Goal: Communication & Community: Connect with others

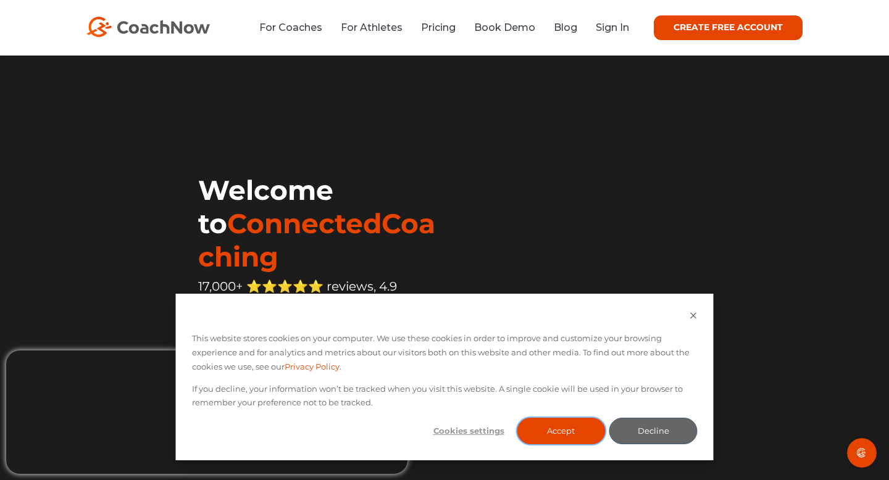
click at [573, 428] on button "Accept" at bounding box center [561, 431] width 88 height 27
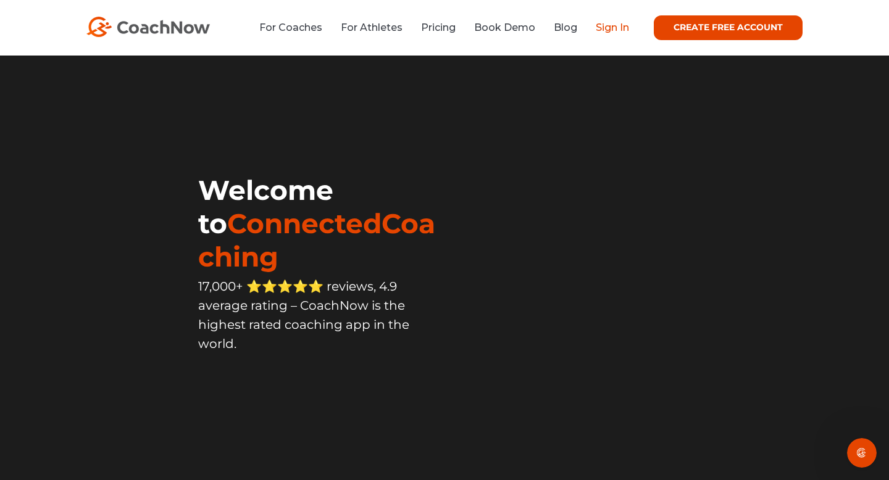
click at [613, 30] on link "Sign In" at bounding box center [612, 28] width 33 height 12
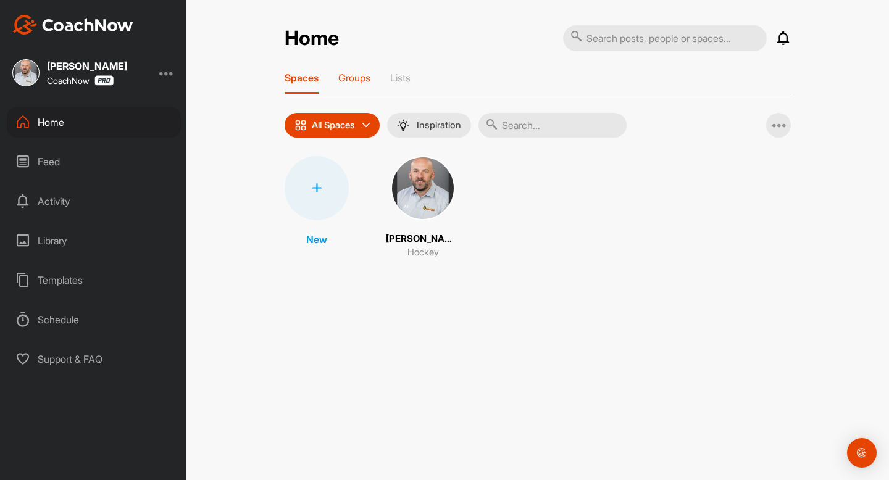
click at [359, 83] on p "Groups" at bounding box center [354, 78] width 32 height 12
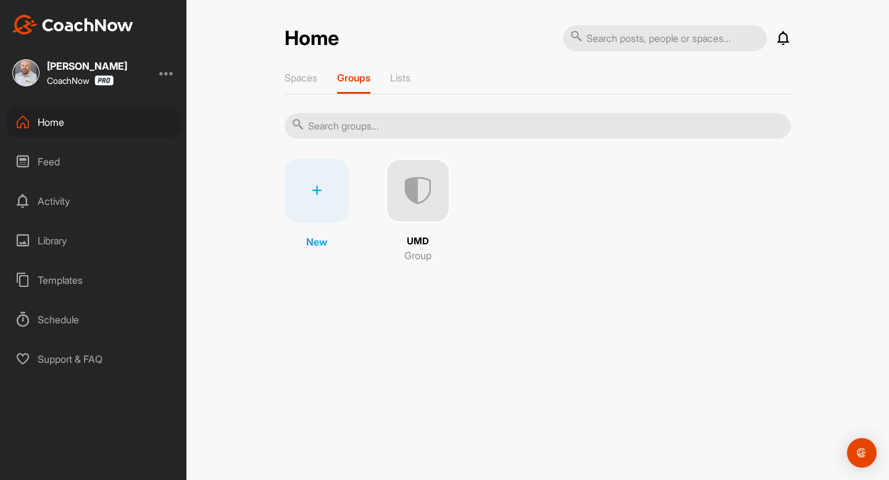
click at [411, 188] on img at bounding box center [418, 191] width 64 height 64
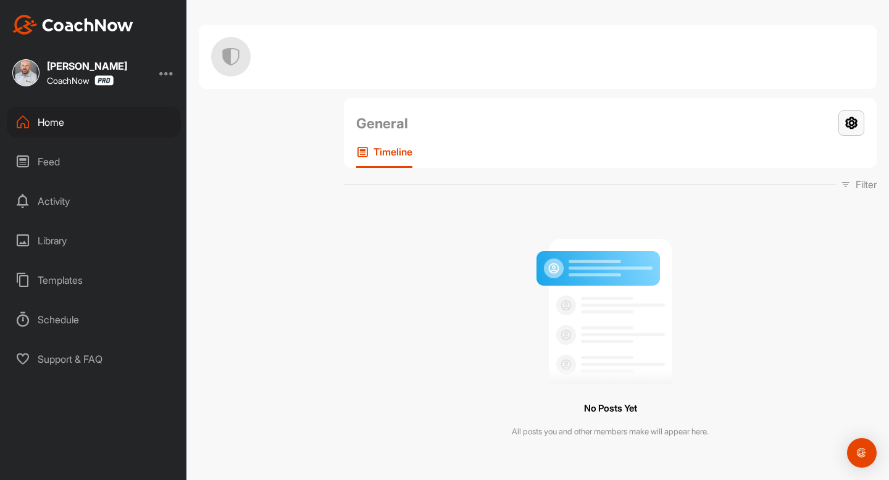
click at [852, 130] on icon at bounding box center [851, 122] width 26 height 25
click at [791, 112] on div "General Your Notifications" at bounding box center [610, 123] width 508 height 26
click at [51, 122] on div "Home" at bounding box center [94, 122] width 174 height 31
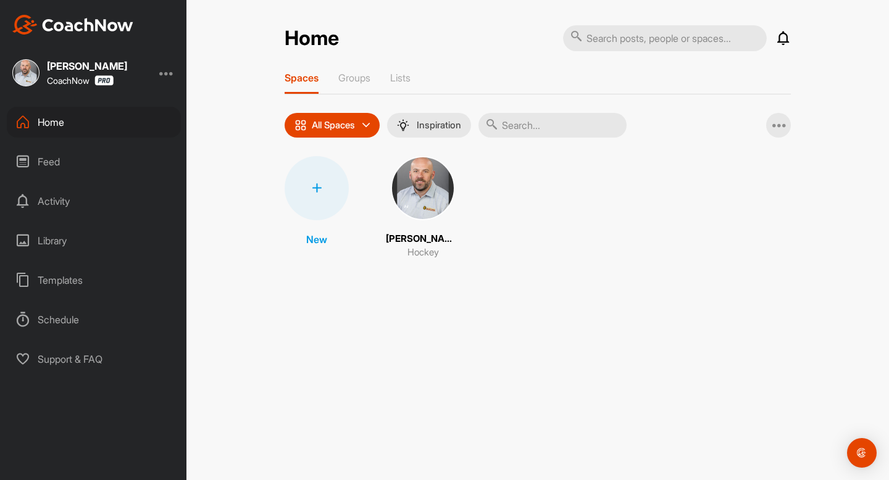
click at [378, 122] on div "All Spaces" at bounding box center [332, 125] width 95 height 25
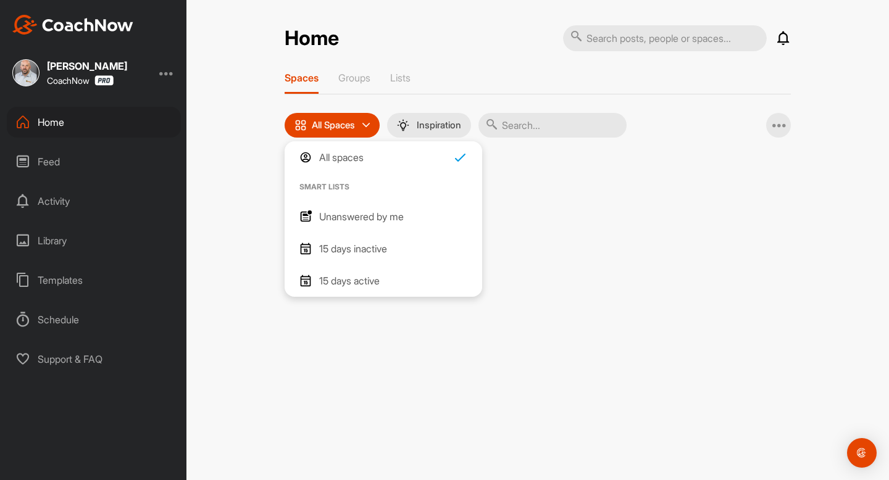
click at [387, 104] on div "Spaces Groups Lists All Spaces All spaces SMART LISTS Unanswered by me 15 days …" at bounding box center [538, 172] width 506 height 201
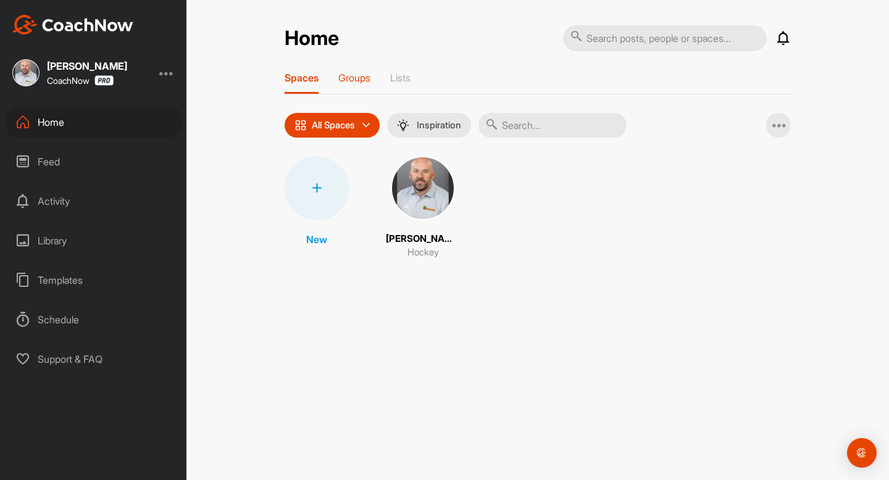
click at [362, 83] on div "Groups" at bounding box center [354, 83] width 32 height 22
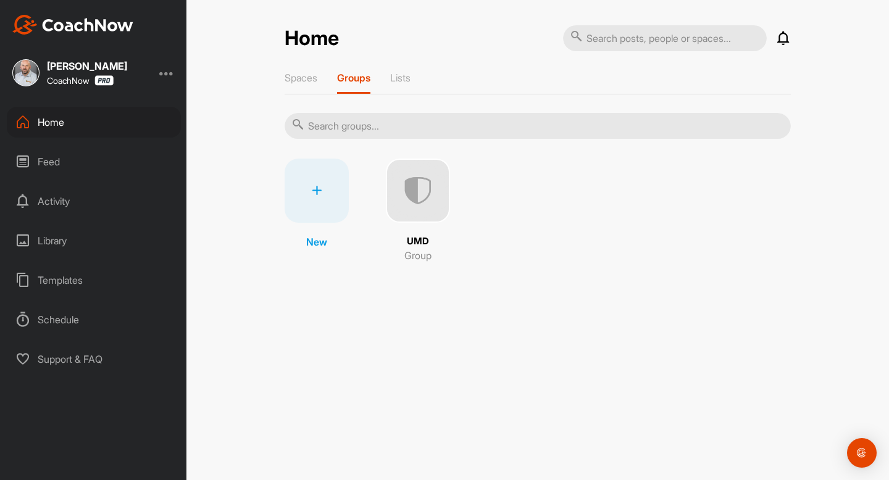
click at [433, 174] on img at bounding box center [418, 191] width 64 height 64
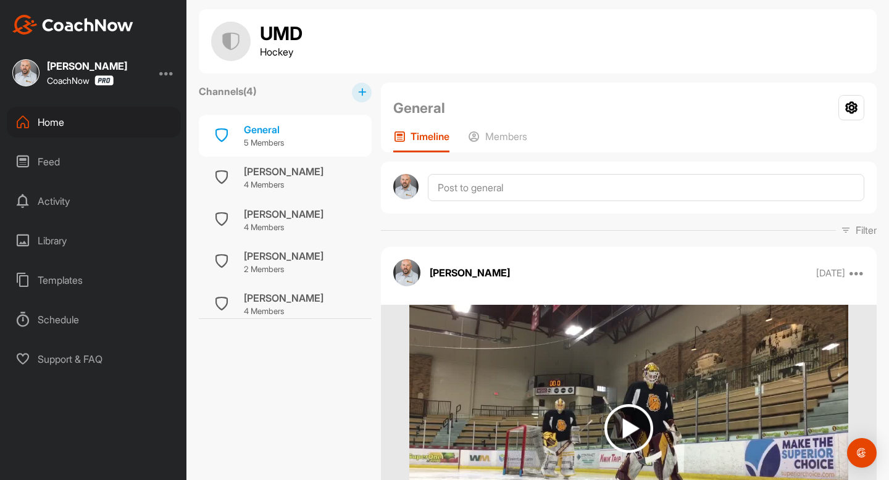
scroll to position [27, 0]
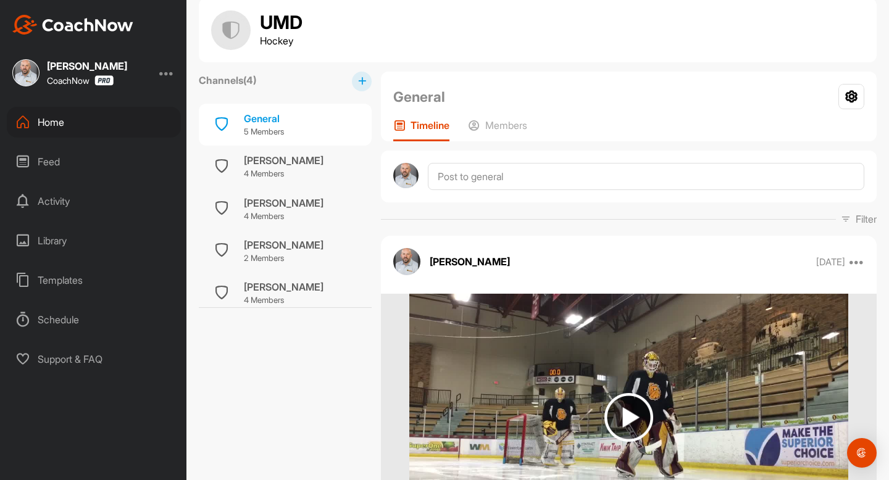
click at [360, 86] on button at bounding box center [362, 82] width 20 height 20
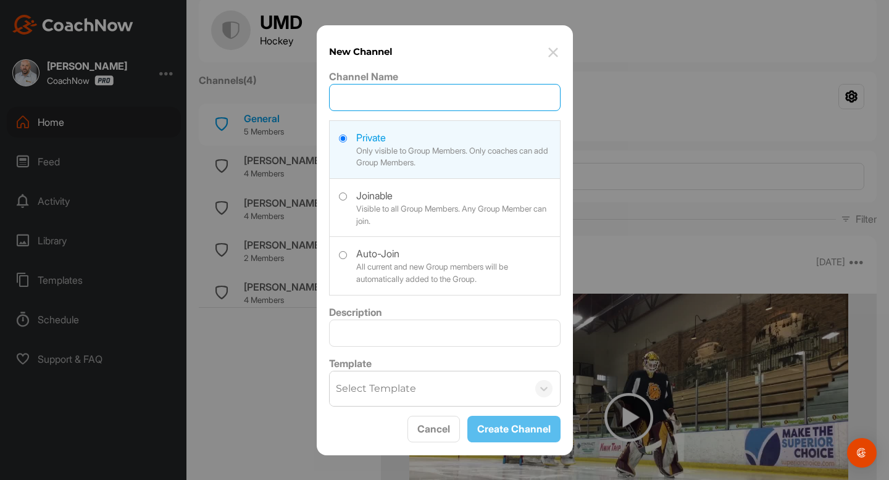
click at [364, 101] on input "Channel Name" at bounding box center [444, 97] width 231 height 27
type input "Sophia Villanueva"
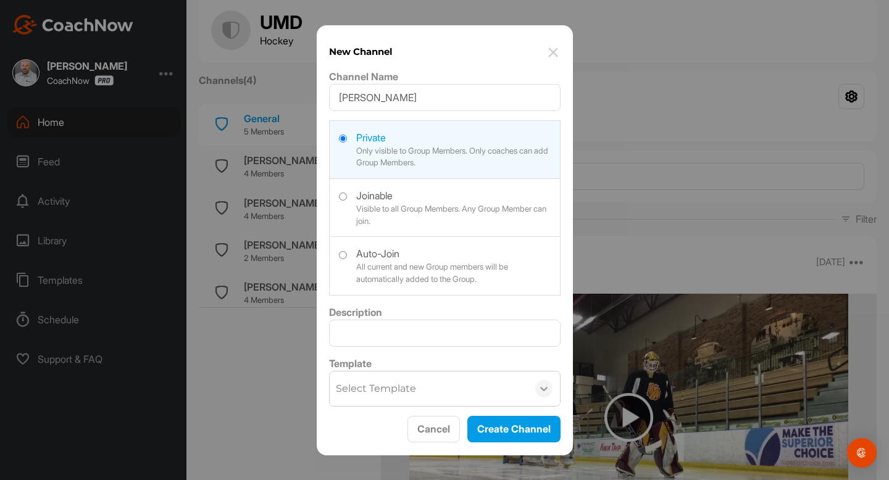
click at [546, 386] on icon at bounding box center [544, 389] width 12 height 12
click at [515, 428] on button "Create Channel" at bounding box center [513, 429] width 93 height 27
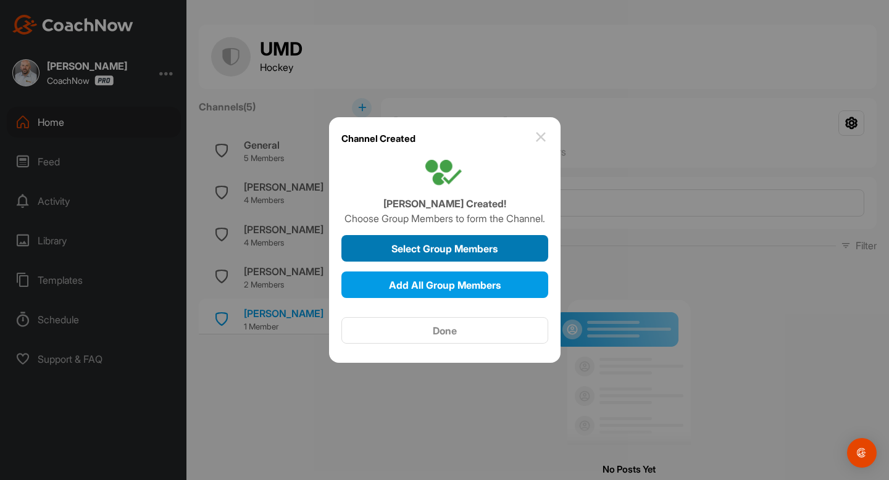
click at [496, 255] on div "Select Group Members" at bounding box center [444, 248] width 187 height 15
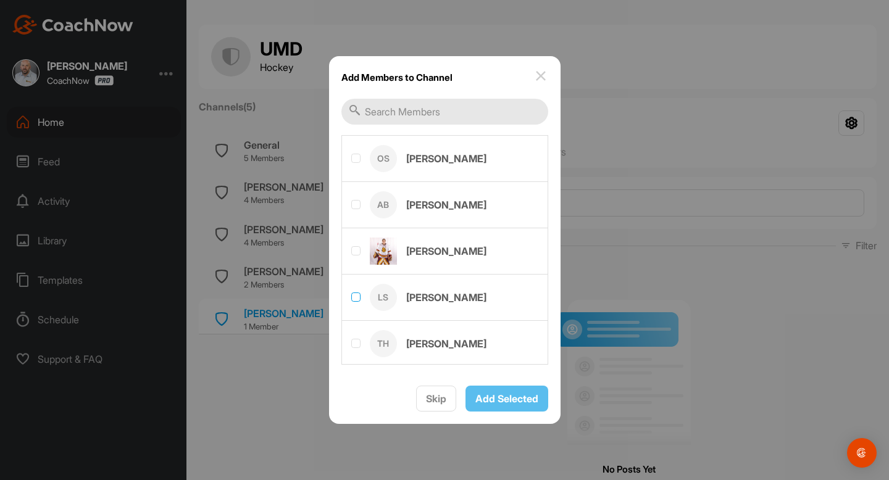
click at [356, 298] on label at bounding box center [355, 297] width 9 height 9
click at [352, 293] on input "checkbox" at bounding box center [351, 293] width 1 height 1
checkbox input "true"
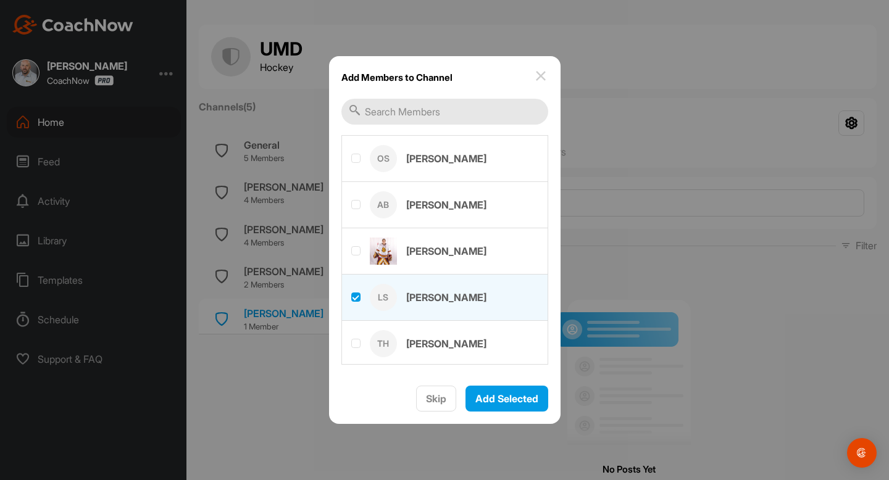
click at [361, 156] on label at bounding box center [445, 157] width 206 height 43
click at [352, 154] on input "checkbox" at bounding box center [351, 154] width 1 height 1
checkbox input "true"
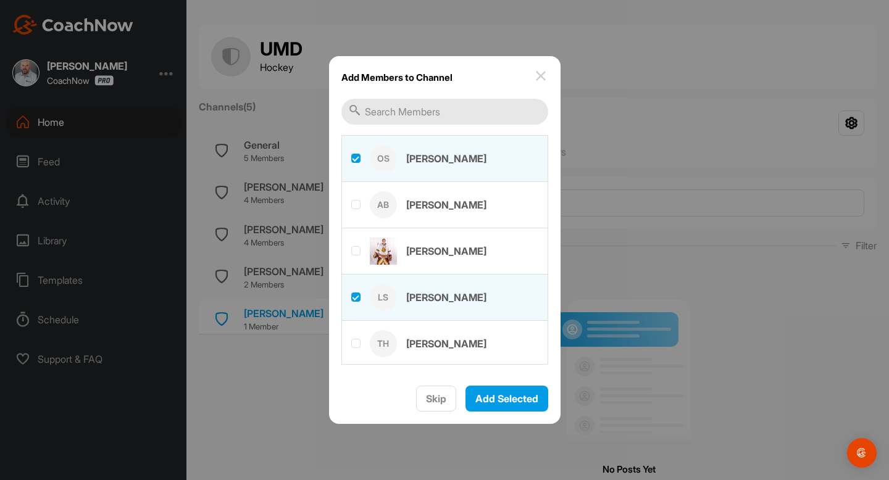
click at [420, 119] on input "text" at bounding box center [444, 112] width 207 height 26
click at [531, 399] on span "Add Selected" at bounding box center [506, 399] width 63 height 12
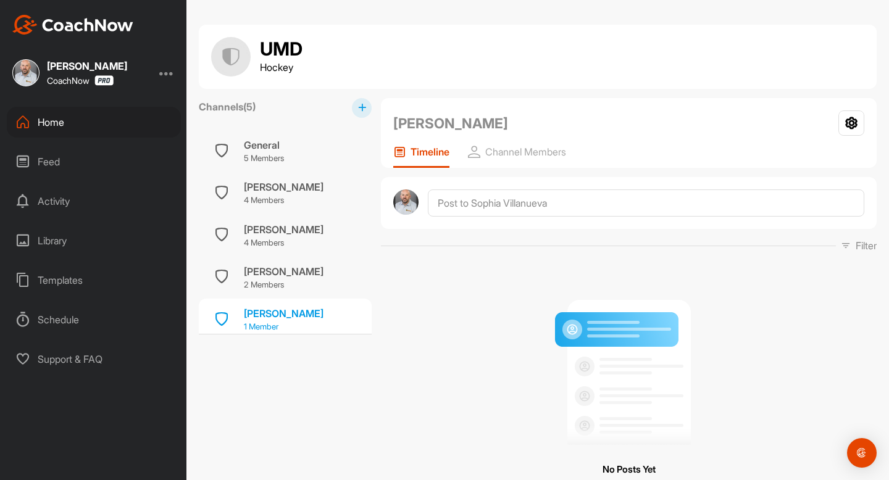
click at [319, 317] on div "Sophia Villanueva" at bounding box center [284, 313] width 80 height 15
click at [262, 314] on div "Sophia Villanueva" at bounding box center [284, 313] width 80 height 15
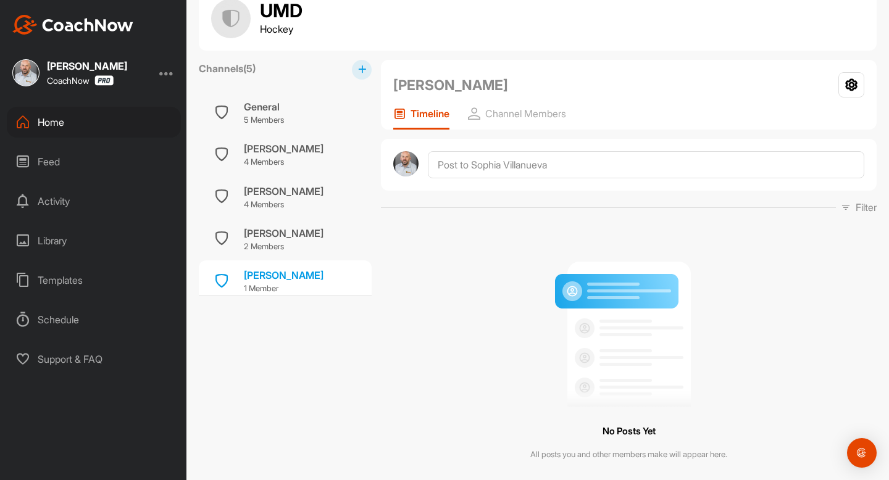
scroll to position [28, 0]
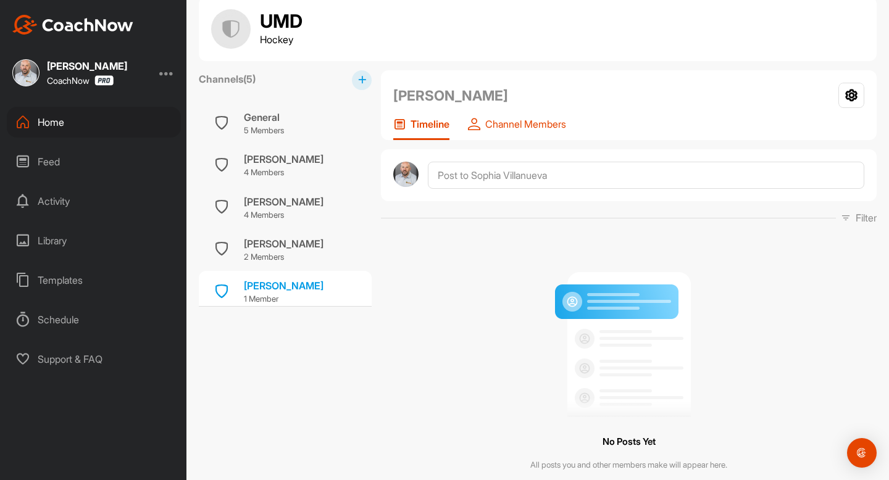
click at [501, 129] on p "Channel Members" at bounding box center [525, 124] width 81 height 12
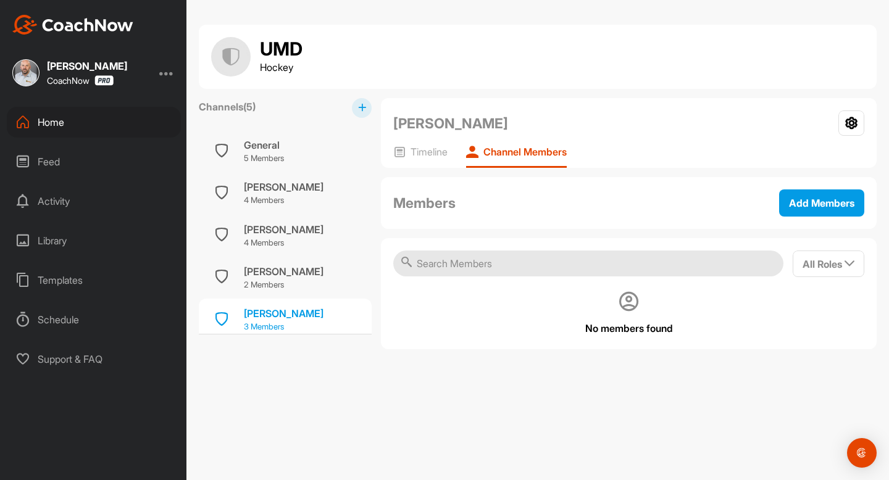
click at [314, 317] on div "Sophia Villanueva" at bounding box center [284, 313] width 80 height 15
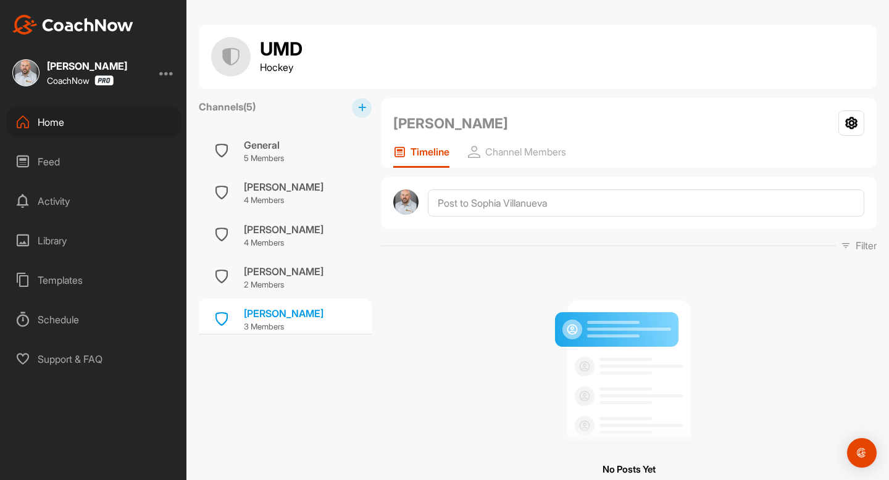
click at [314, 317] on div "Sophia Villanueva" at bounding box center [284, 313] width 80 height 15
click at [514, 152] on p "Channel Members" at bounding box center [525, 152] width 81 height 12
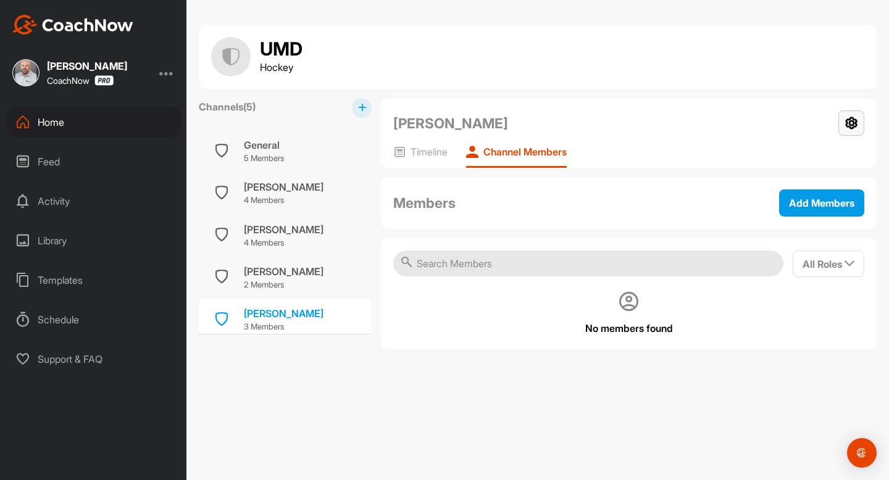
click at [856, 123] on icon at bounding box center [851, 122] width 26 height 25
click at [756, 134] on div "Sophia Villanueva Settings" at bounding box center [628, 123] width 471 height 26
click at [810, 210] on button "Add Members" at bounding box center [821, 203] width 85 height 27
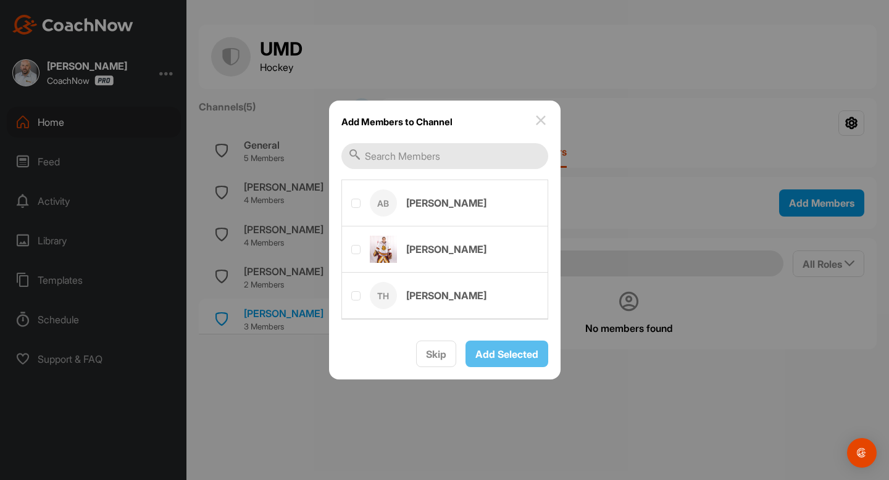
click at [442, 165] on input "text" at bounding box center [444, 156] width 207 height 26
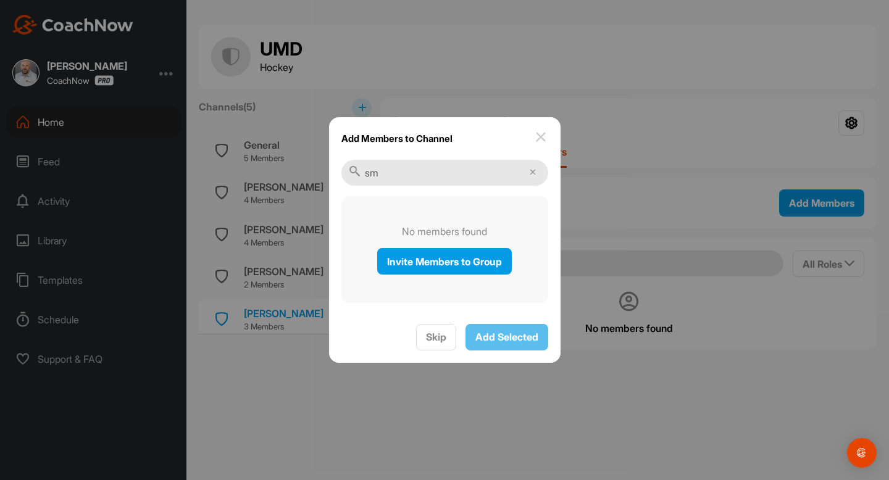
type input "s"
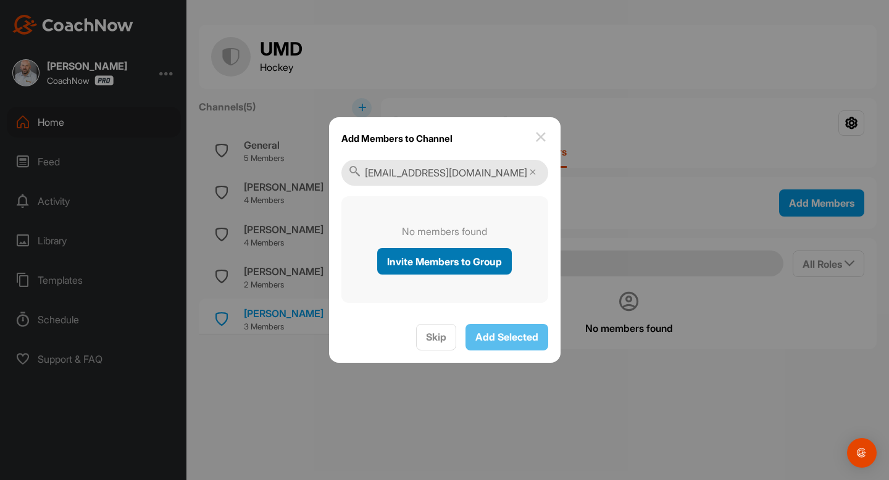
type input "villa84@d.umn.edu"
click at [456, 264] on span "Invite Members to Group" at bounding box center [444, 262] width 115 height 12
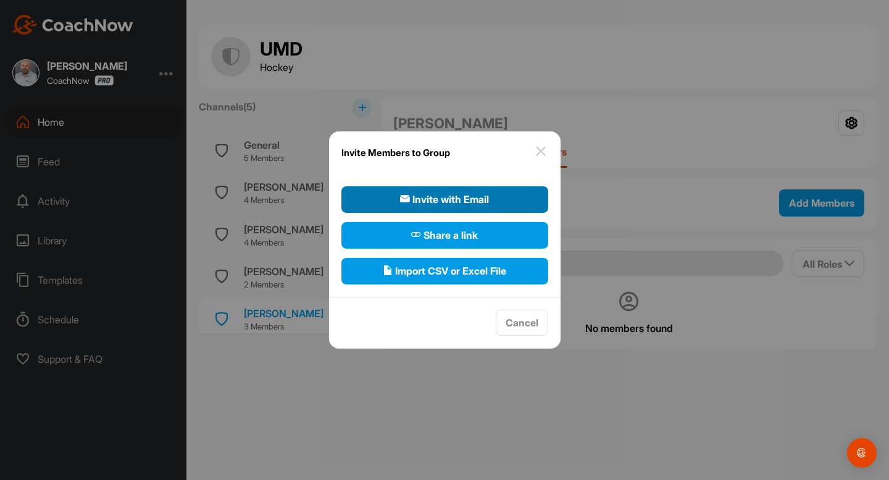
click at [449, 205] on span "Invite with Email" at bounding box center [444, 199] width 89 height 15
select select"] "player"
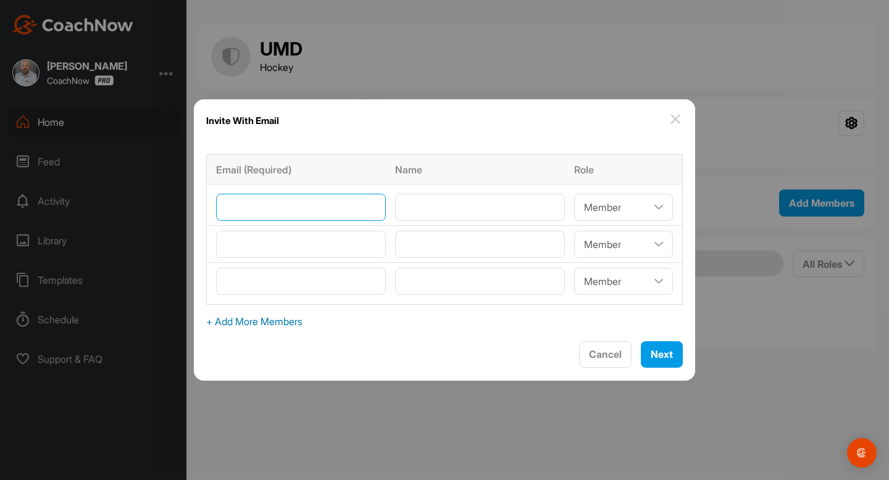
click at [370, 214] on input"] "email" at bounding box center [301, 207] width 170 height 27
type input"] "villa842@d.umn.edu"
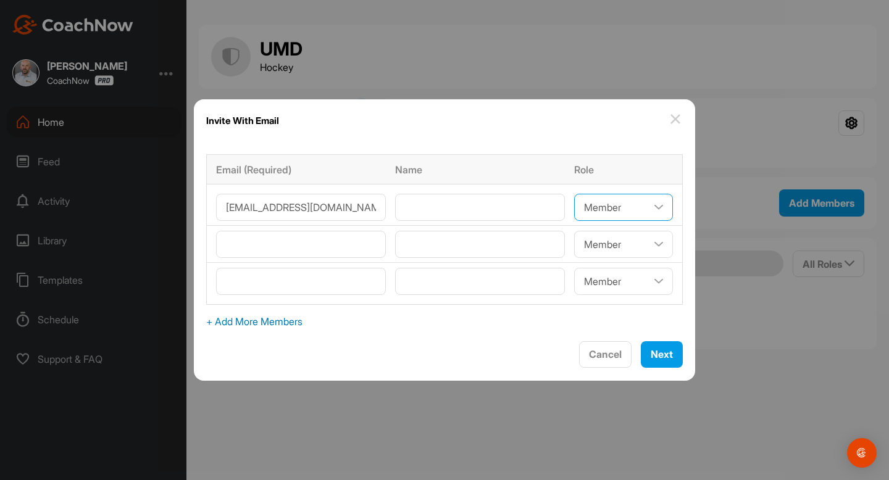
click at [622, 207] on select"] "Coach/Admin Member Viewer" at bounding box center [623, 207] width 99 height 27
click at [574, 194] on select"] "Coach/Admin Member Viewer" at bounding box center [623, 207] width 99 height 27
click at [512, 204] on input"] "text" at bounding box center [480, 207] width 170 height 27
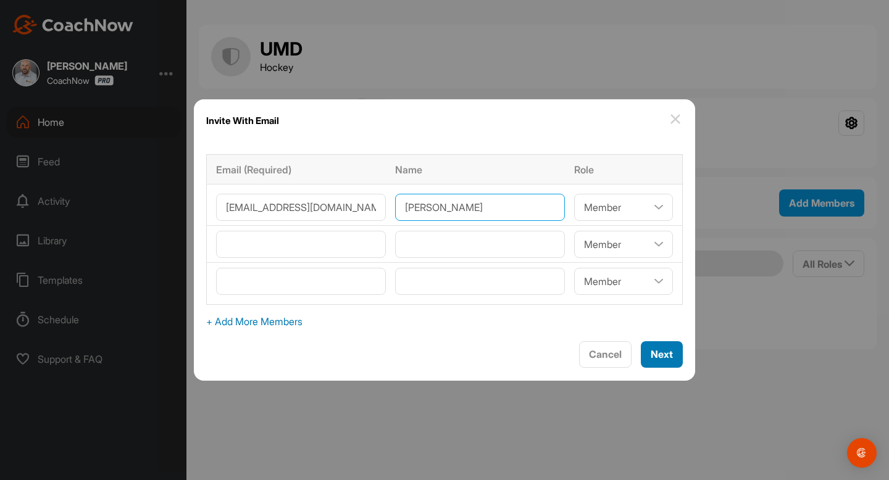
type input"] "Sophia Villanueva"
click at [651, 359] on span "Next" at bounding box center [662, 354] width 22 height 12
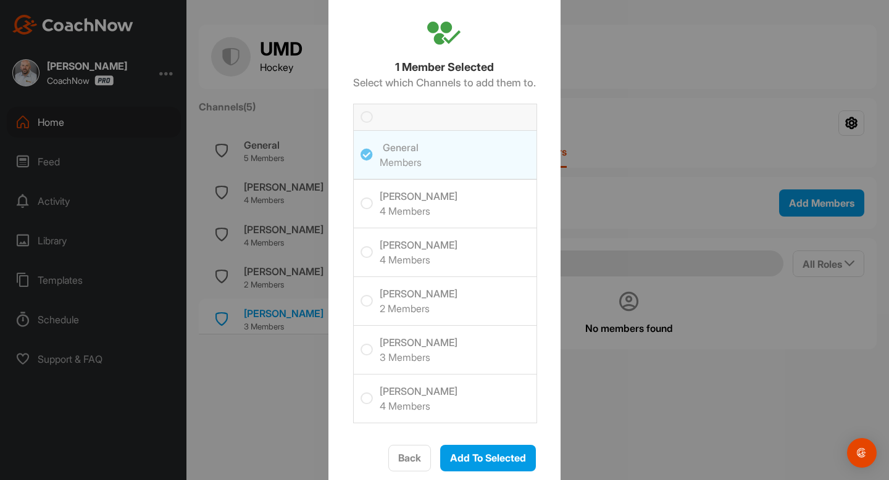
scroll to position [33, 0]
click at [362, 352] on icon at bounding box center [366, 350] width 12 height 12
click at [360, 344] on input "checkbox" at bounding box center [360, 344] width 0 height 0
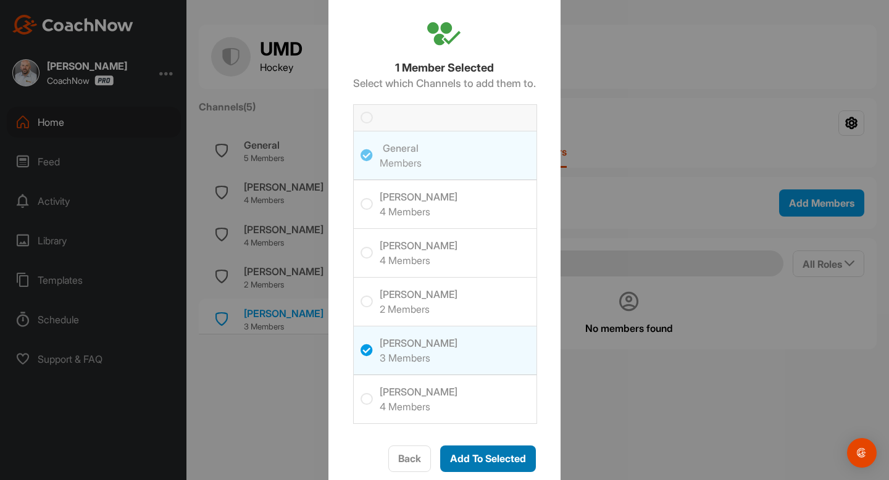
click at [476, 460] on span "Add To Selected" at bounding box center [488, 458] width 76 height 12
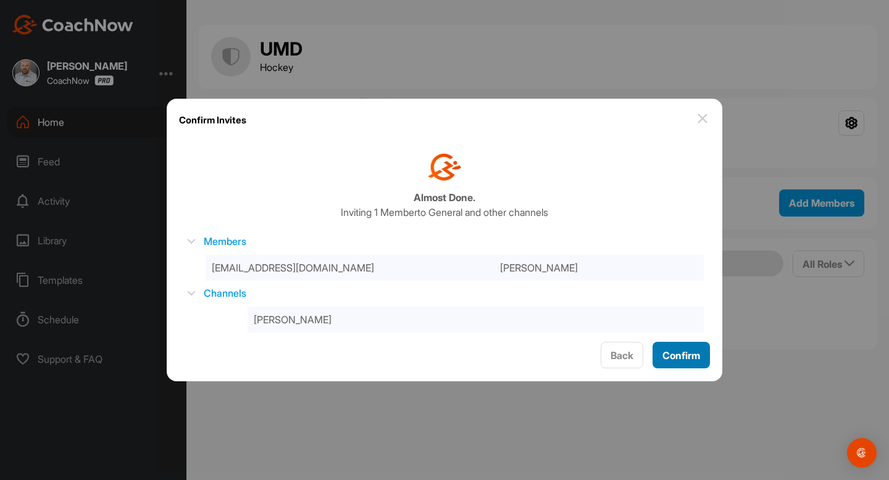
click at [667, 353] on span "Confirm" at bounding box center [681, 355] width 38 height 12
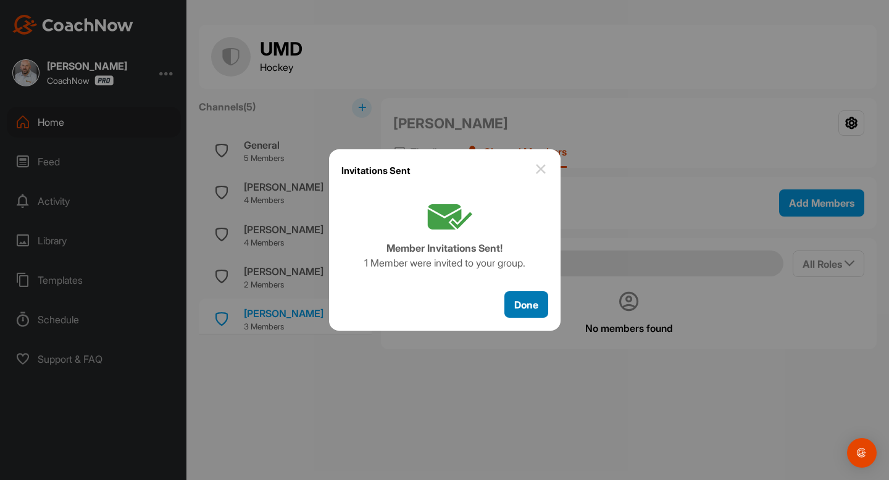
click at [535, 299] on span "Done" at bounding box center [526, 305] width 24 height 12
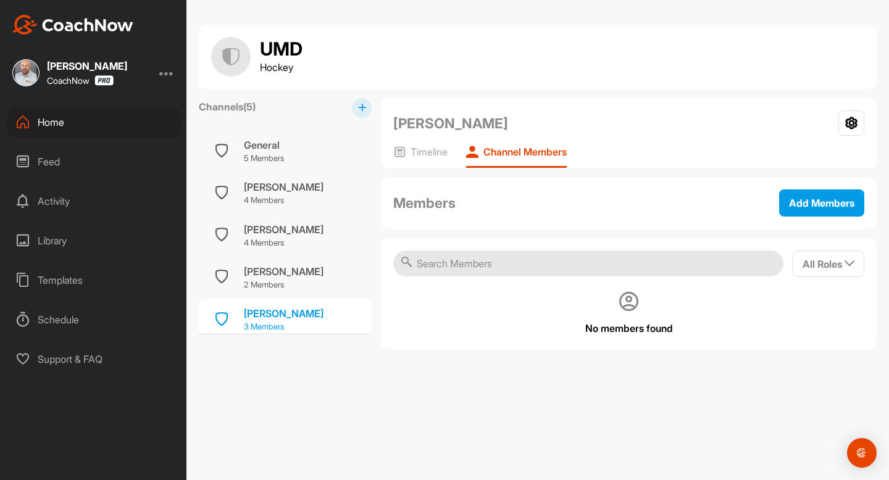
click at [297, 318] on div "Sophia Villanueva" at bounding box center [284, 313] width 80 height 15
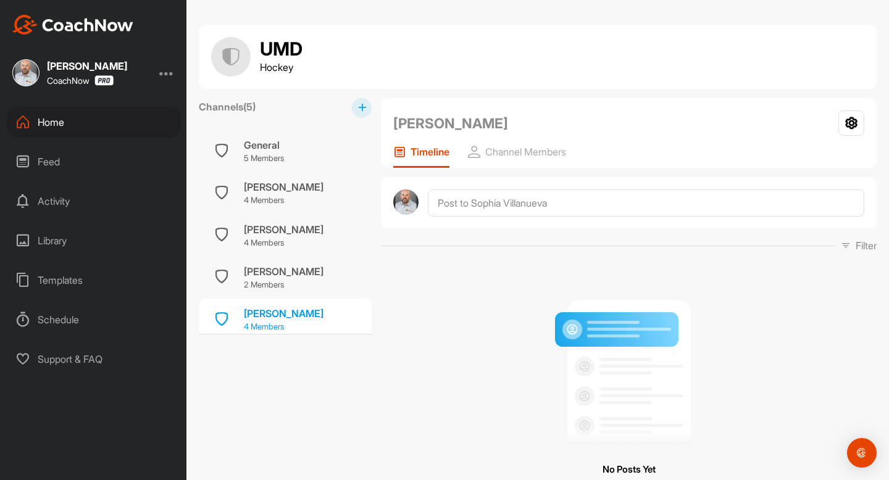
click at [267, 330] on p "4 Members" at bounding box center [284, 327] width 80 height 12
click at [551, 154] on p "Channel Members" at bounding box center [525, 152] width 81 height 12
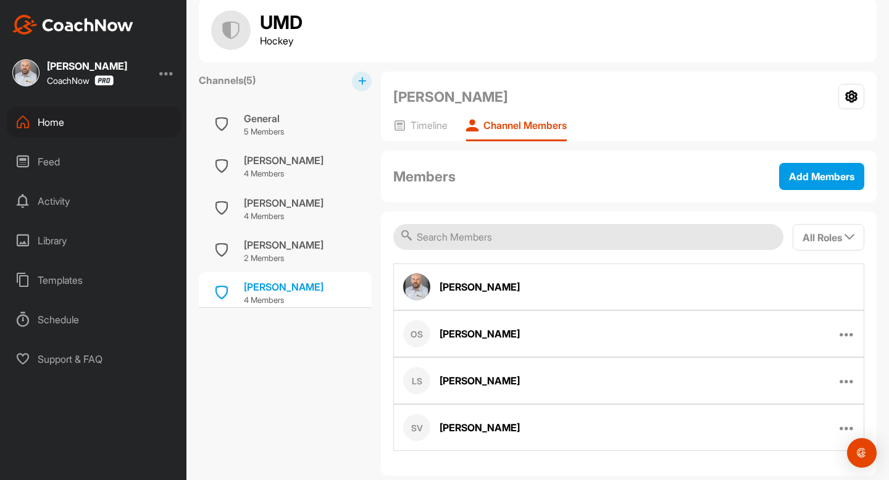
scroll to position [22, 0]
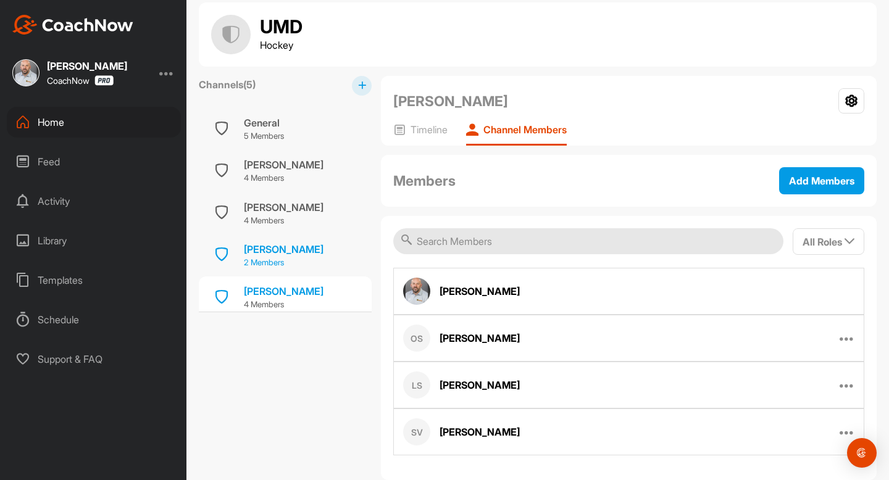
click at [310, 252] on div "Hailey MacLeod" at bounding box center [284, 249] width 80 height 15
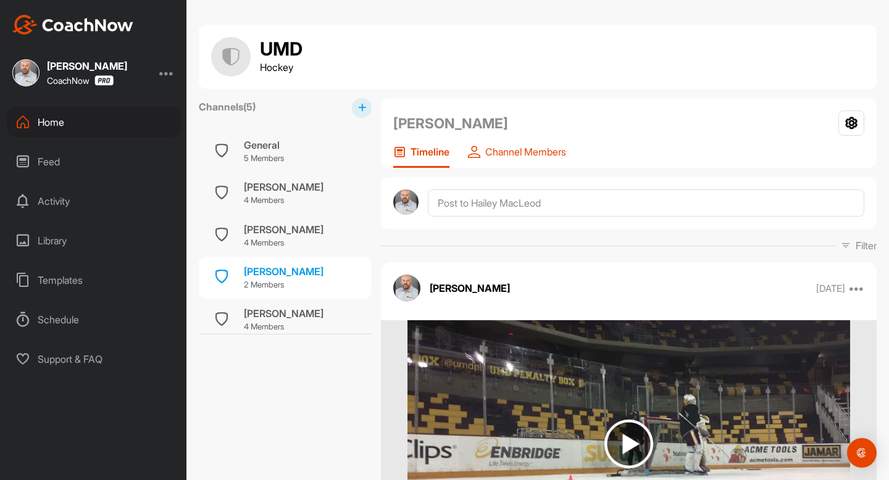
click at [542, 152] on p "Channel Members" at bounding box center [525, 152] width 81 height 12
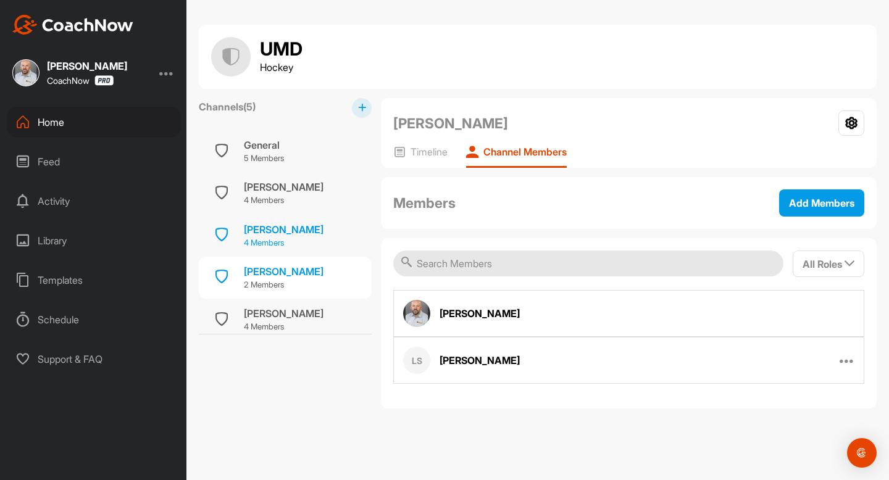
click at [275, 226] on div "Eve Gascon" at bounding box center [284, 229] width 80 height 15
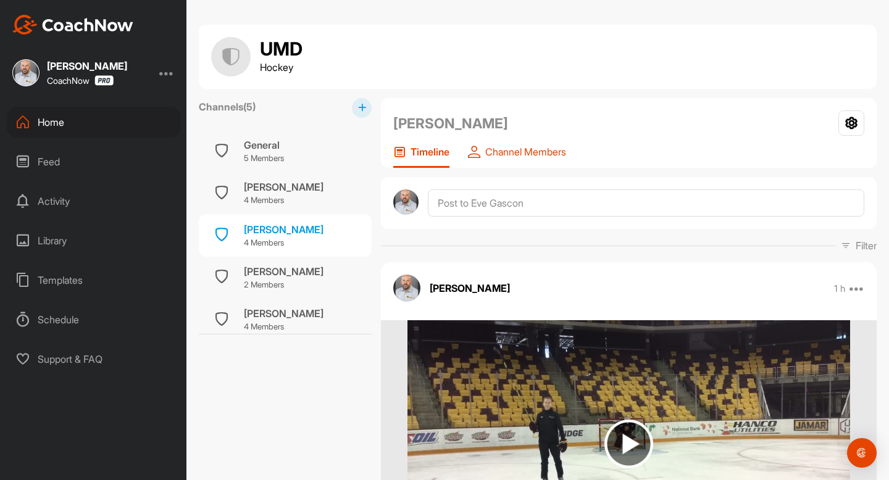
click at [528, 149] on p "Channel Members" at bounding box center [525, 152] width 81 height 12
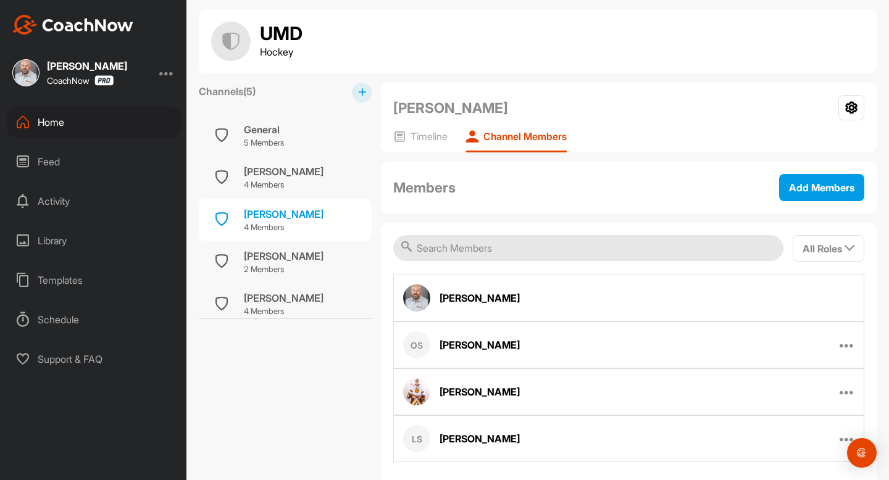
scroll to position [27, 0]
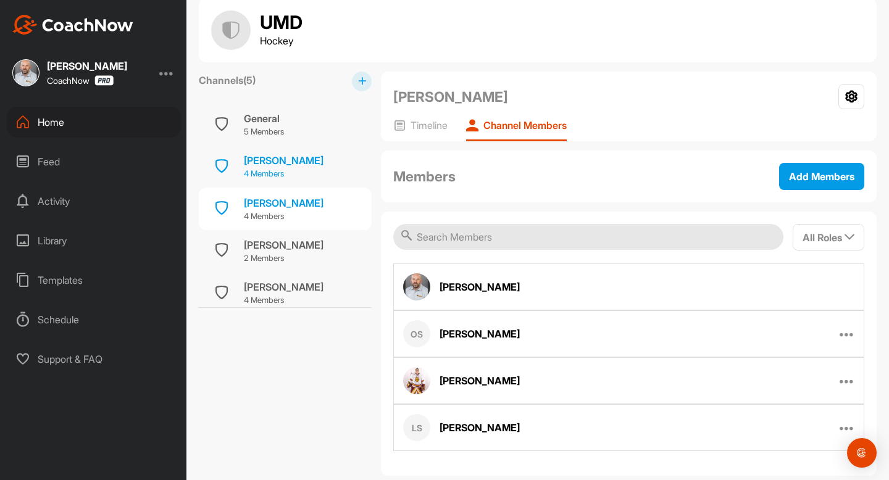
click at [299, 167] on div "Anna Byczek" at bounding box center [284, 160] width 80 height 15
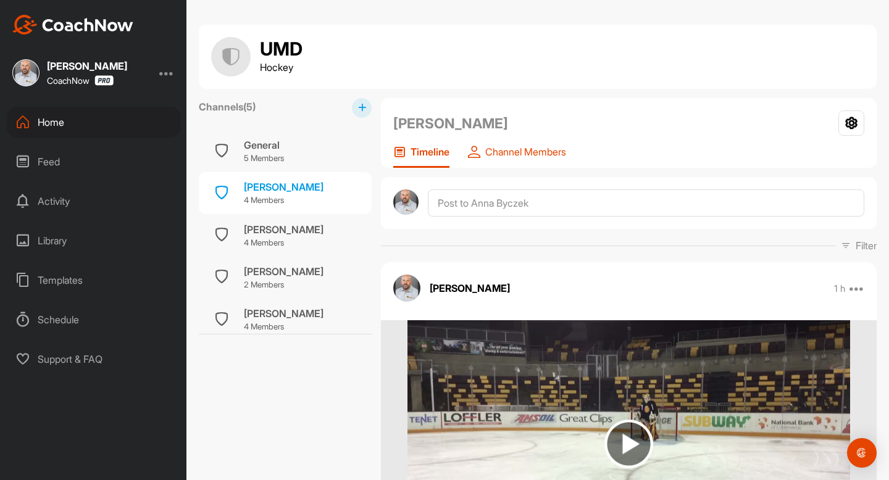
click at [523, 156] on p "Channel Members" at bounding box center [525, 152] width 81 height 12
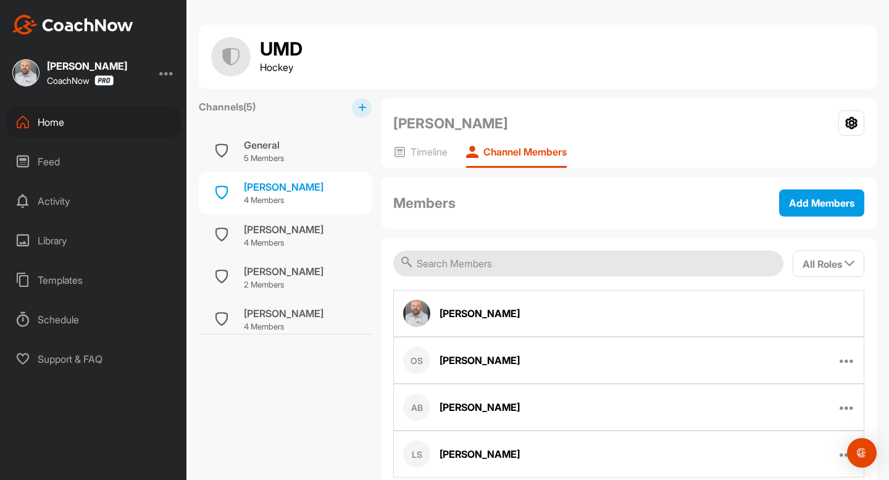
click at [261, 385] on div "Channels ( 5 ) General 5 Members Anna Byczek 4 Members Eve Gascon 4 Members Hai…" at bounding box center [285, 300] width 173 height 404
click at [267, 148] on div "General" at bounding box center [264, 145] width 40 height 15
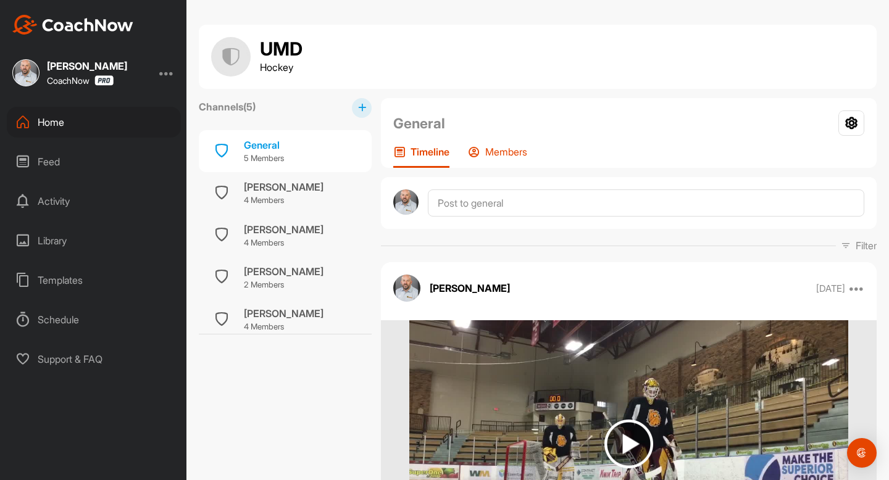
click at [507, 154] on p "Members" at bounding box center [506, 152] width 42 height 12
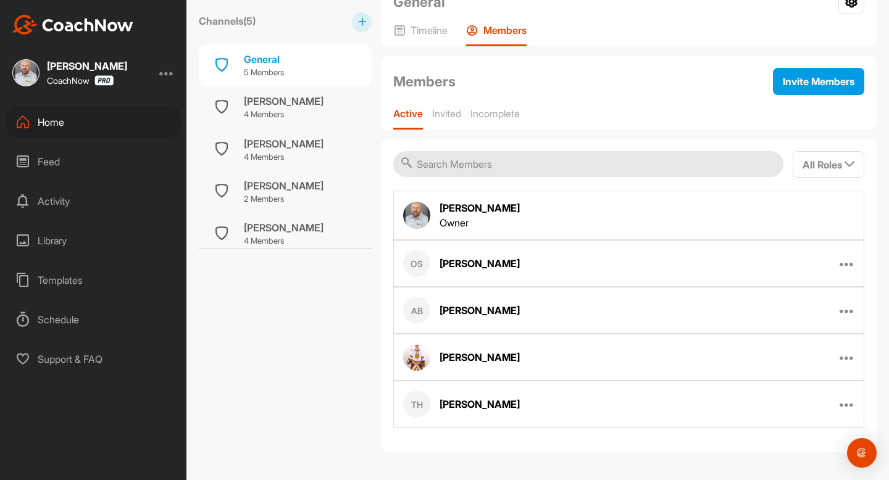
scroll to position [106, 0]
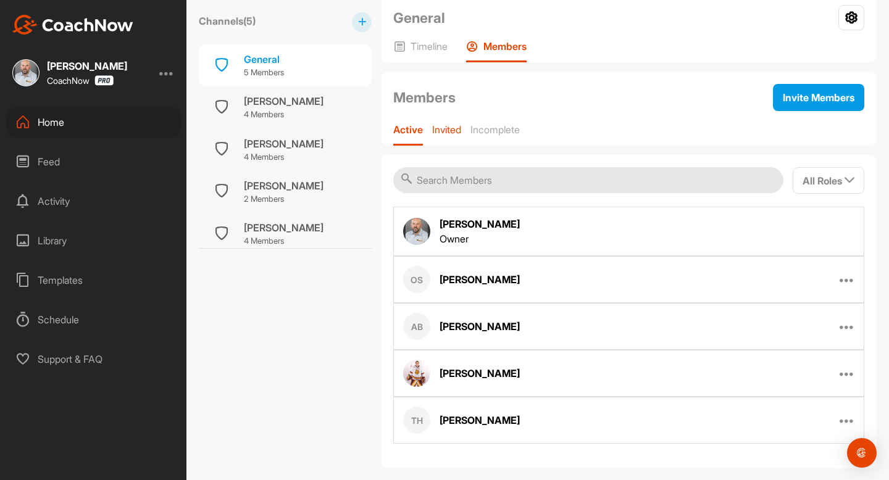
click at [452, 134] on p "Invited" at bounding box center [446, 129] width 29 height 12
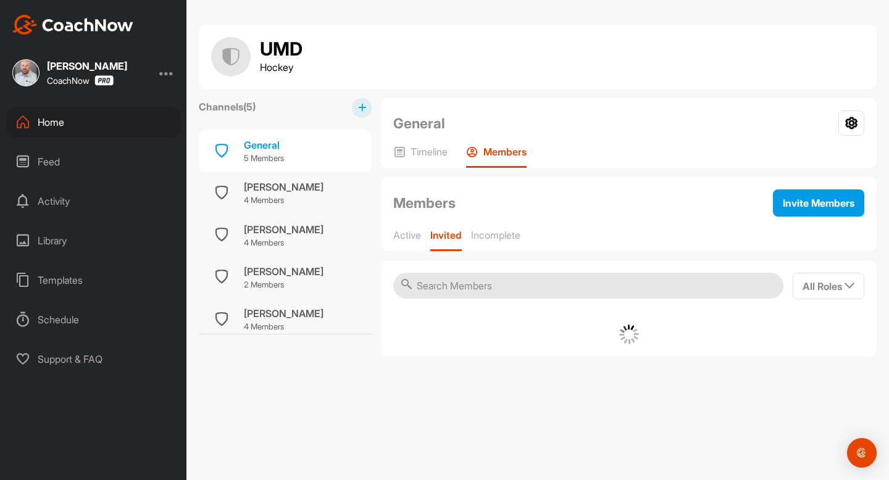
scroll to position [0, 0]
click at [439, 151] on p "Timeline" at bounding box center [428, 152] width 37 height 12
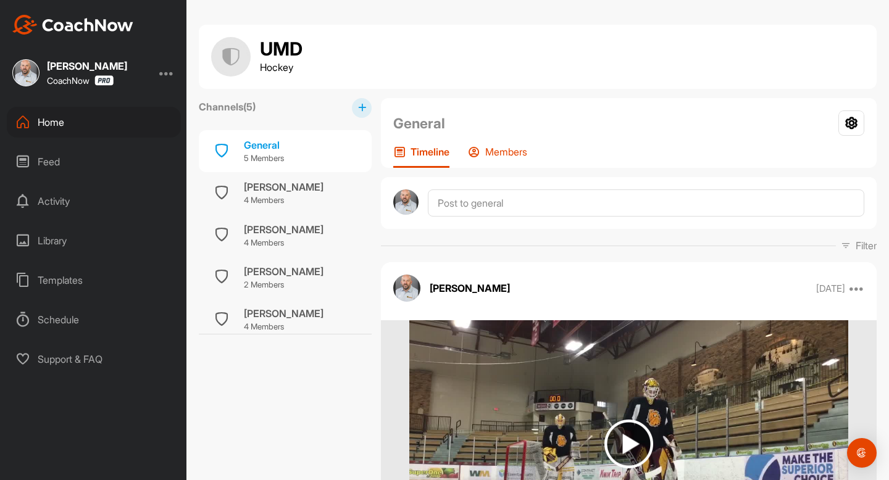
click at [507, 154] on p "Members" at bounding box center [506, 152] width 42 height 12
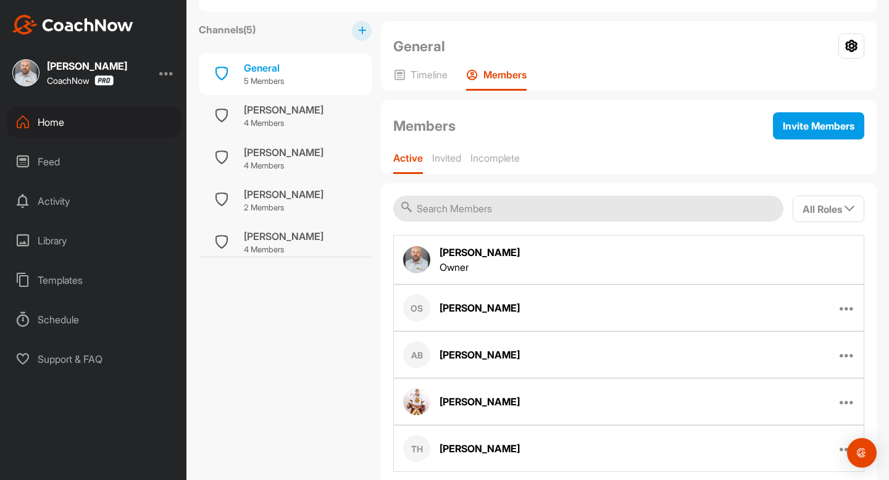
scroll to position [122, 0]
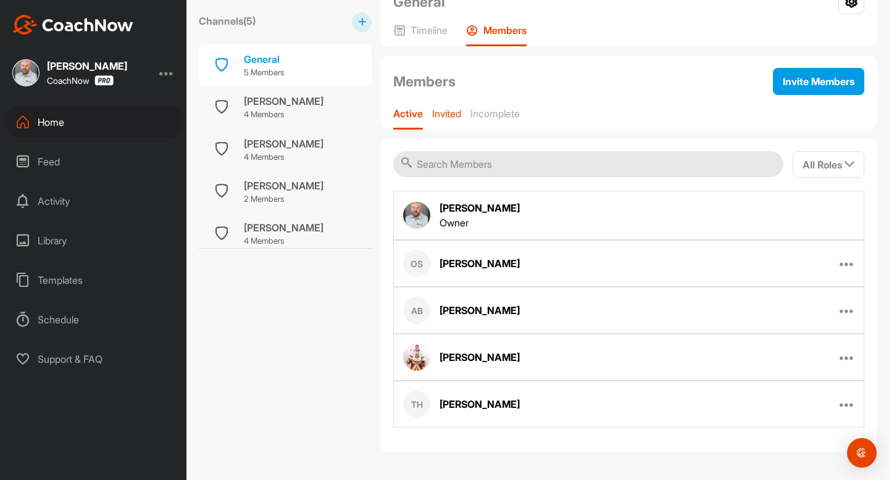
click at [455, 110] on p "Invited" at bounding box center [446, 113] width 29 height 12
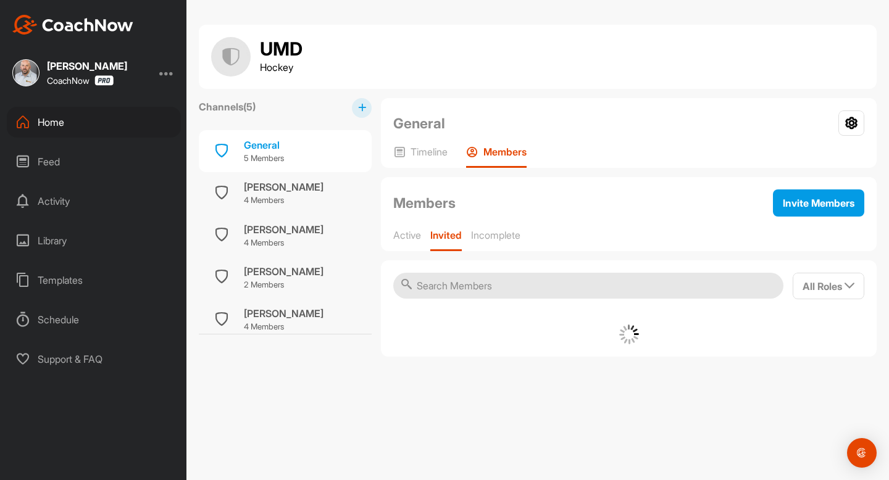
scroll to position [0, 0]
click at [503, 235] on p "Incomplete" at bounding box center [495, 235] width 49 height 12
click at [447, 233] on p "Invited" at bounding box center [444, 235] width 29 height 12
click at [415, 239] on p "Active" at bounding box center [407, 235] width 28 height 12
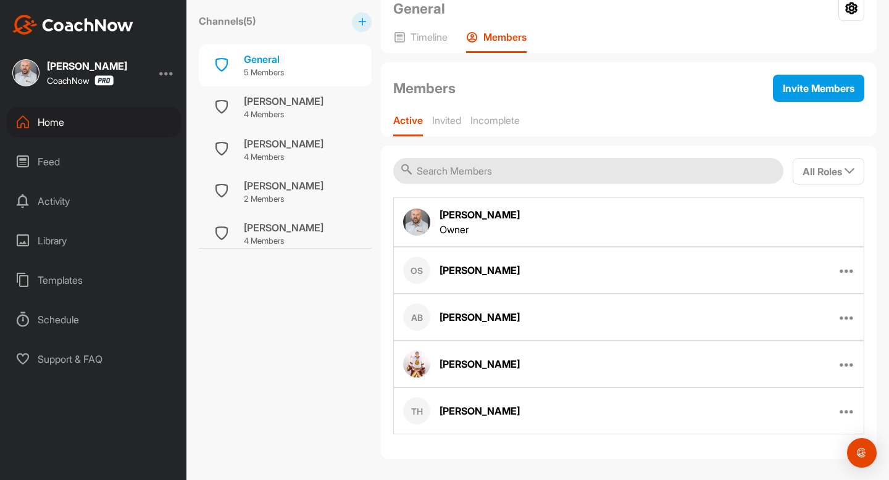
scroll to position [122, 0]
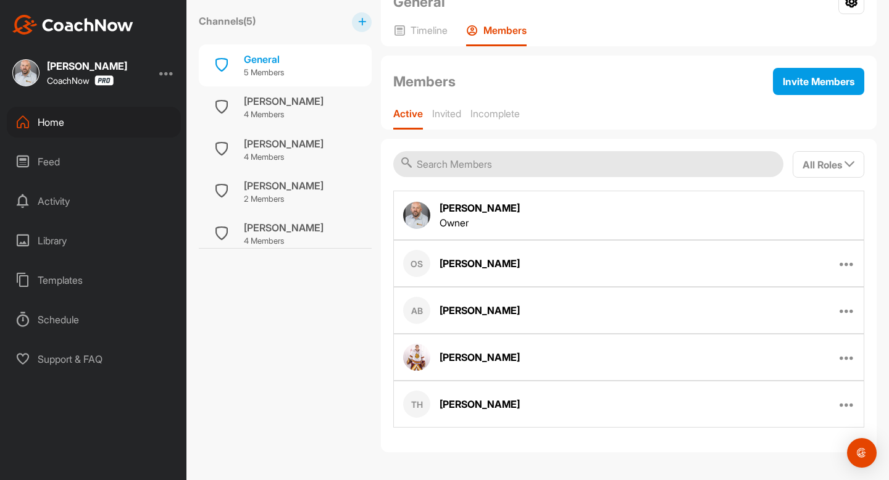
click at [258, 350] on div "Channels ( 5 ) General 5 Members Anna Byczek 4 Members Eve Gascon 4 Members Hai…" at bounding box center [285, 215] width 173 height 476
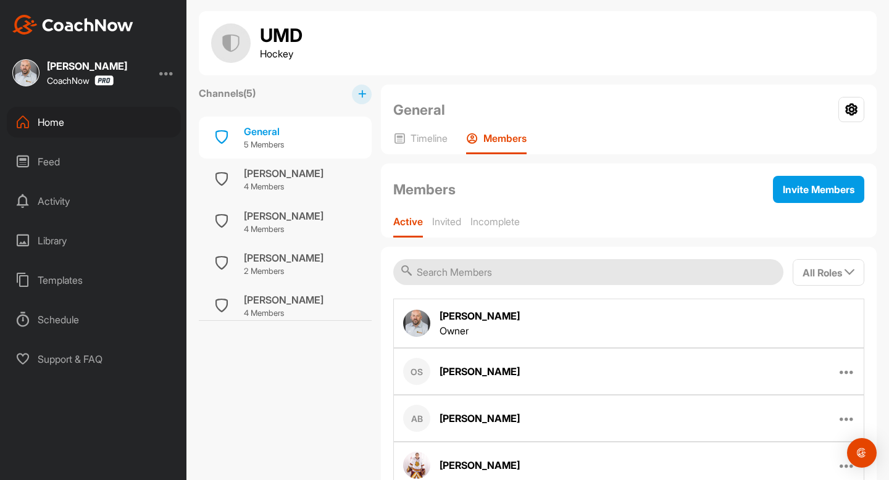
scroll to position [0, 0]
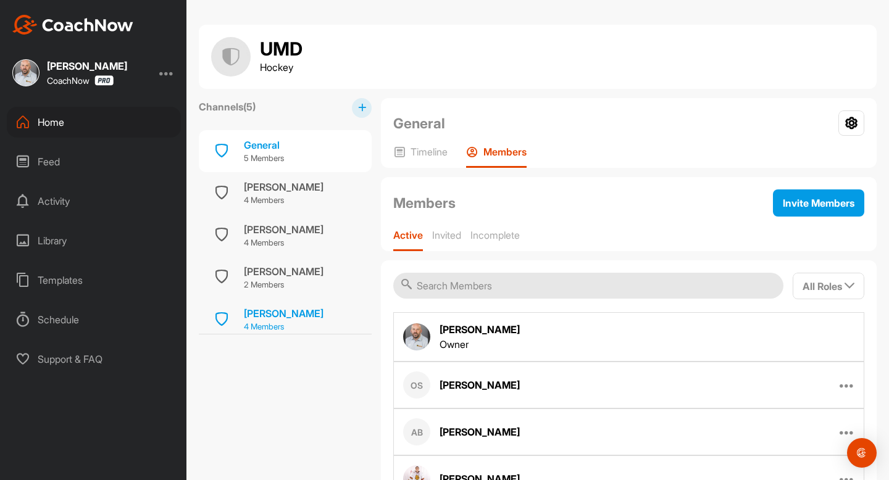
click at [286, 314] on div "Sophia Villanueva" at bounding box center [284, 313] width 80 height 15
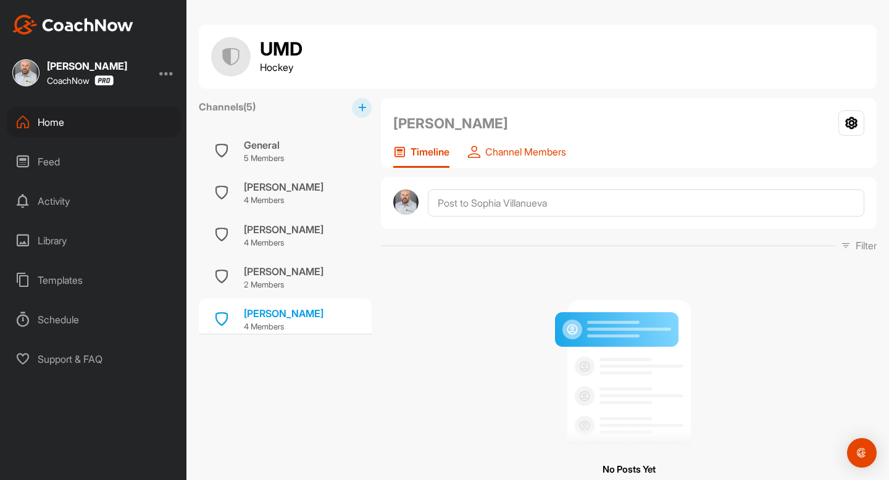
click at [537, 148] on p "Channel Members" at bounding box center [525, 152] width 81 height 12
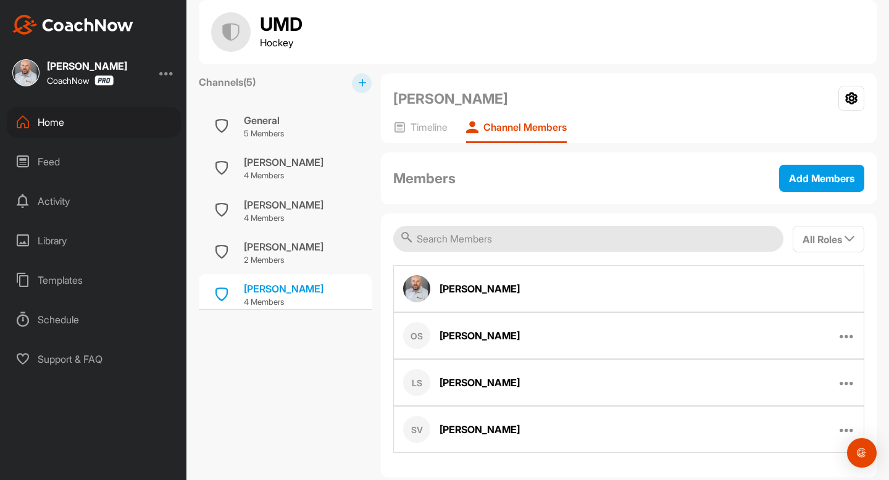
scroll to position [51, 0]
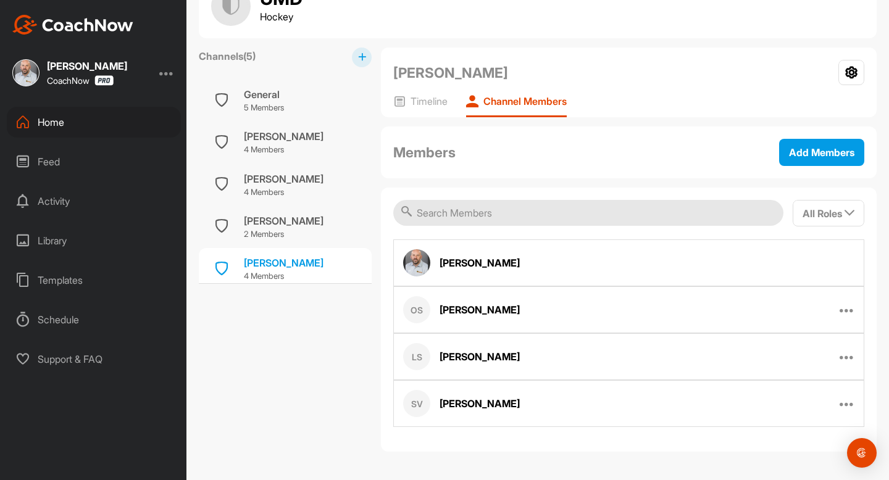
click at [299, 394] on div "Channels ( 5 ) General 5 Members Anna Byczek 4 Members Eve Gascon 4 Members Hai…" at bounding box center [285, 250] width 173 height 404
